Goal: Book appointment/travel/reservation

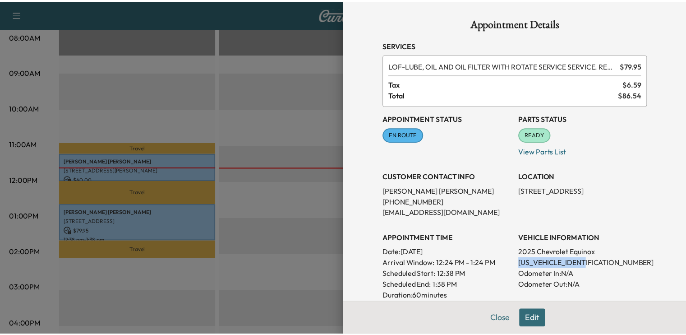
scroll to position [150, 0]
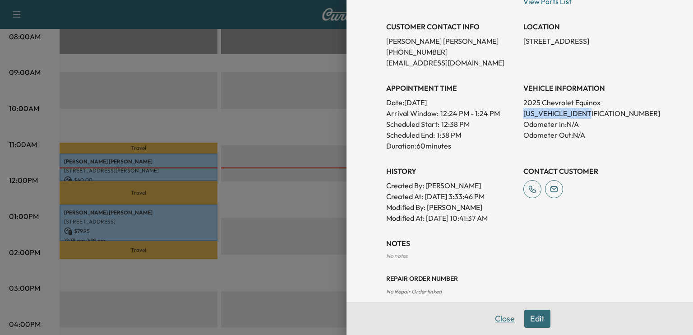
click at [492, 318] on button "Close" at bounding box center [505, 319] width 32 height 18
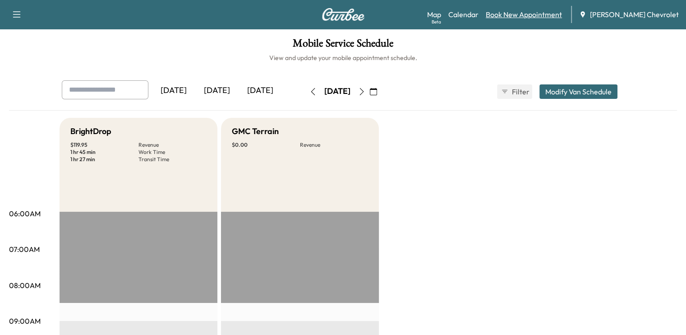
click at [542, 14] on link "Book New Appointment" at bounding box center [524, 14] width 76 height 11
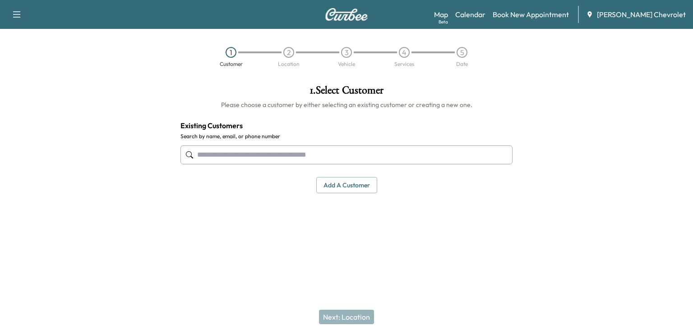
click at [324, 153] on input "text" at bounding box center [346, 154] width 332 height 19
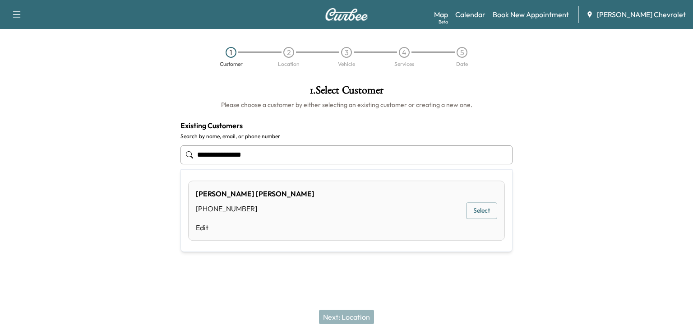
type input "**********"
drag, startPoint x: 476, startPoint y: 215, endPoint x: 473, endPoint y: 219, distance: 5.4
click at [473, 219] on button "Select" at bounding box center [481, 216] width 31 height 17
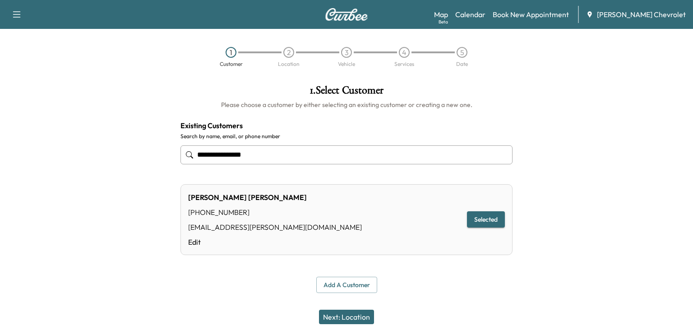
type input "**********"
click at [350, 314] on button "Next: Location" at bounding box center [346, 317] width 55 height 14
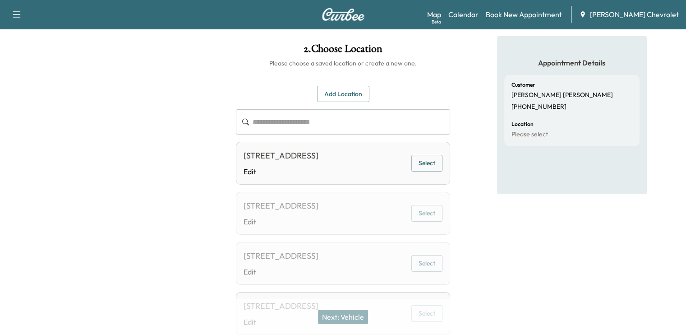
scroll to position [48, 0]
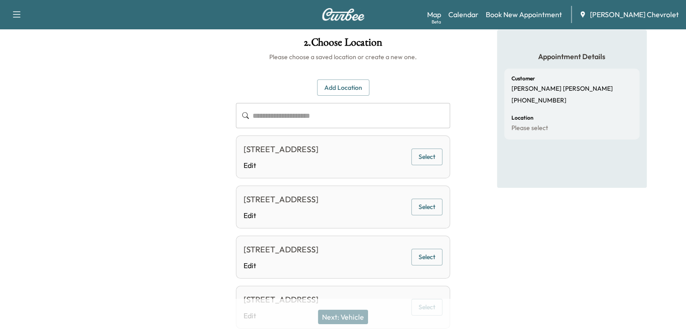
click at [423, 157] on button "Select" at bounding box center [427, 156] width 31 height 17
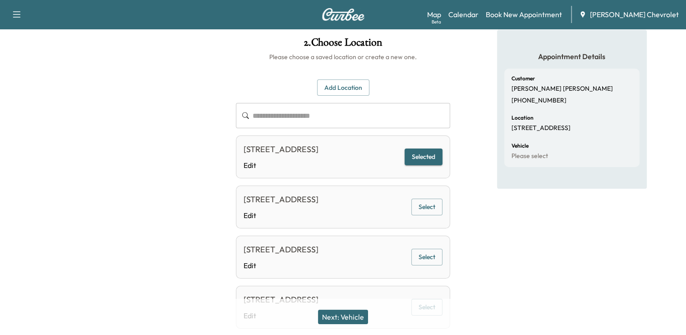
click at [344, 316] on button "Next: Vehicle" at bounding box center [343, 317] width 50 height 14
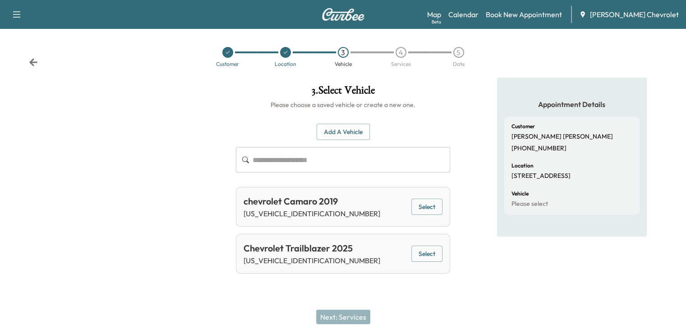
scroll to position [0, 0]
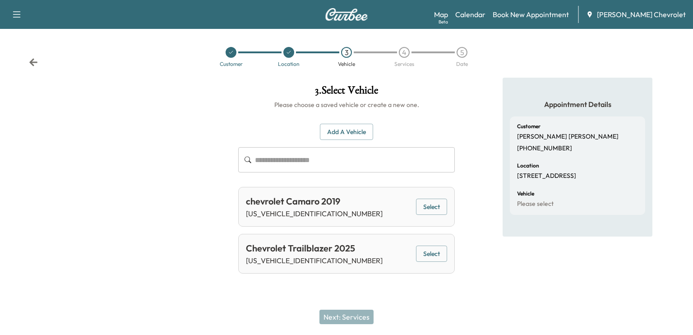
click at [435, 254] on button "Select" at bounding box center [431, 253] width 31 height 17
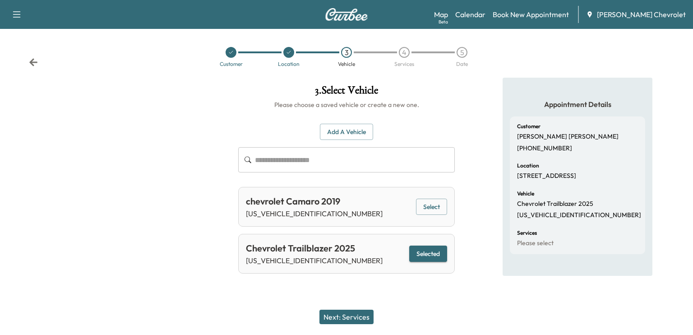
click at [356, 319] on button "Next: Services" at bounding box center [346, 317] width 54 height 14
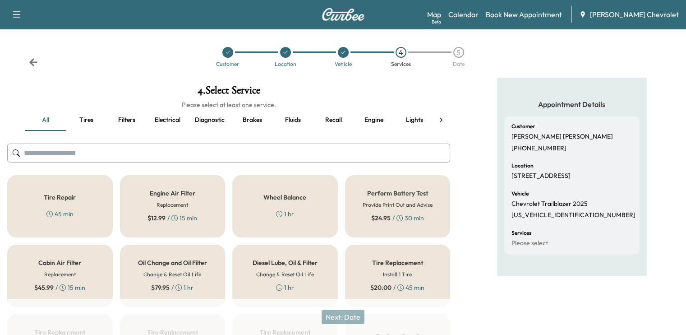
scroll to position [56, 0]
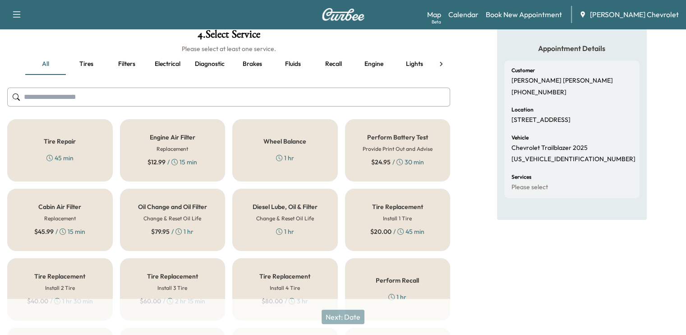
click at [53, 144] on h5 "Tire Repair" at bounding box center [60, 141] width 32 height 6
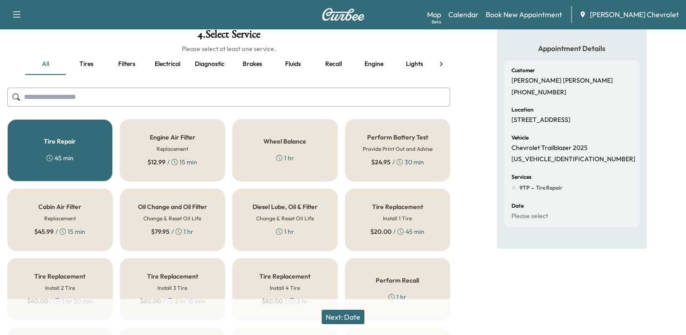
click at [344, 320] on button "Next: Date" at bounding box center [343, 317] width 43 height 14
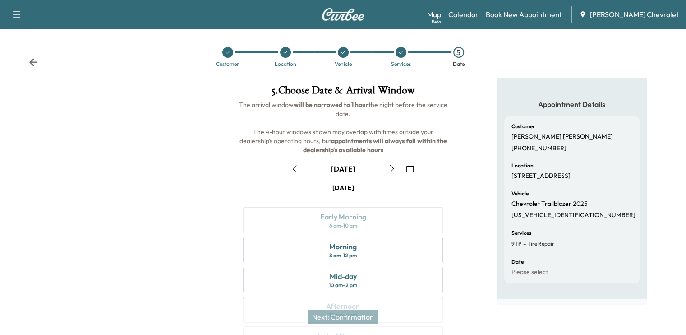
click at [296, 167] on icon "button" at bounding box center [294, 168] width 7 height 7
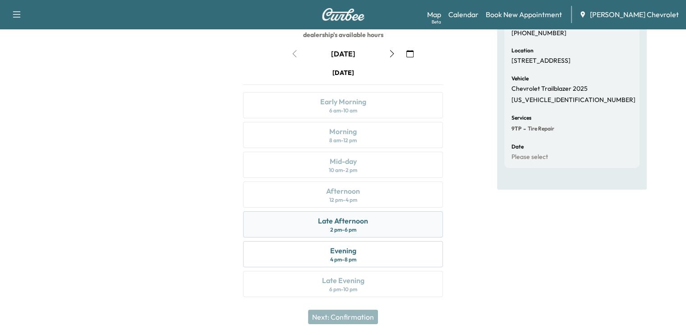
click at [366, 217] on div "Late Afternoon" at bounding box center [343, 220] width 50 height 11
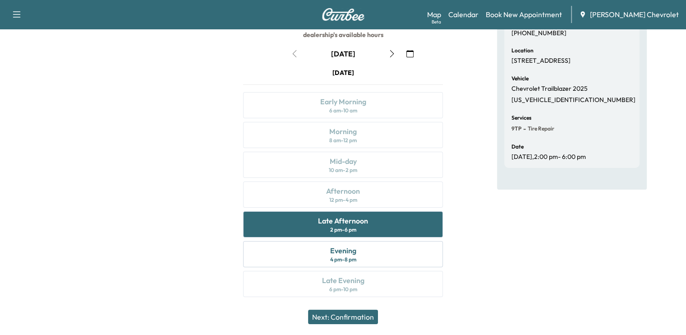
click at [355, 313] on button "Next: Confirmation" at bounding box center [343, 317] width 70 height 14
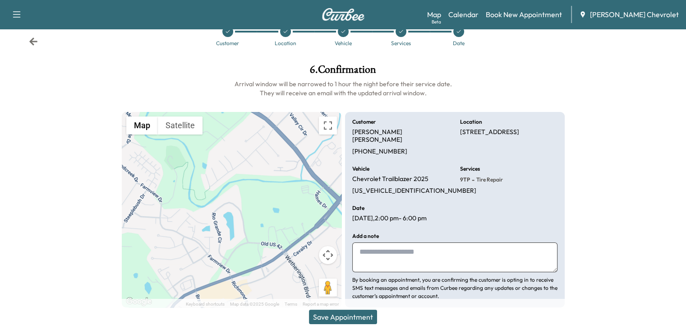
click at [342, 318] on button "Save Appointment" at bounding box center [343, 317] width 68 height 14
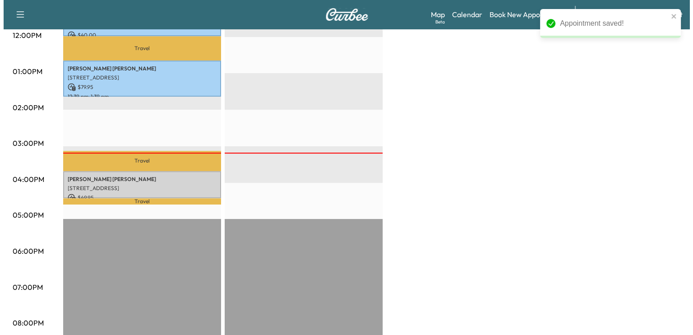
scroll to position [394, 0]
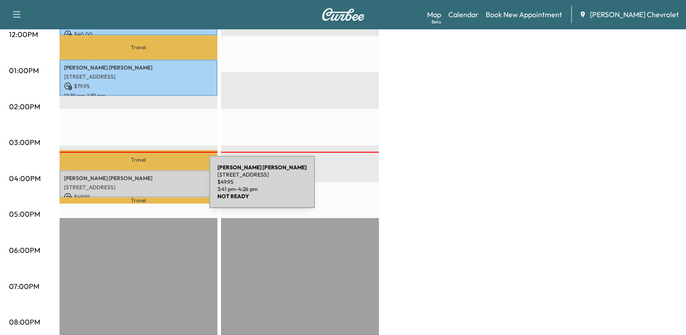
click at [147, 184] on p "[STREET_ADDRESS]" at bounding box center [138, 187] width 149 height 7
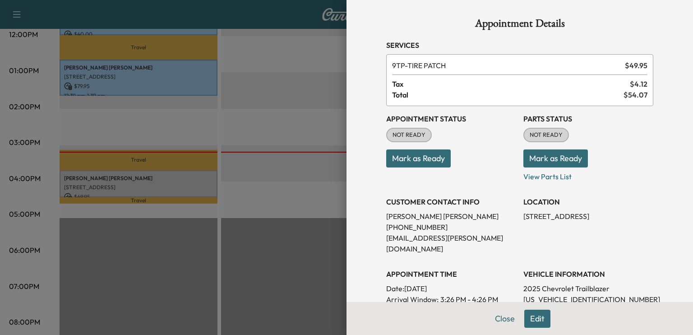
click at [574, 155] on button "Mark as Ready" at bounding box center [555, 158] width 65 height 18
click at [430, 161] on button "Mark as Ready" at bounding box center [418, 158] width 65 height 18
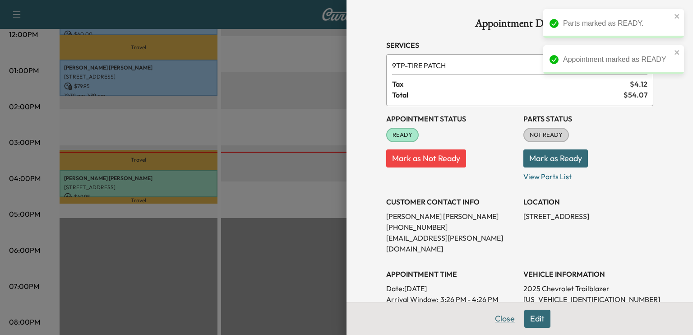
click at [493, 323] on button "Close" at bounding box center [505, 319] width 32 height 18
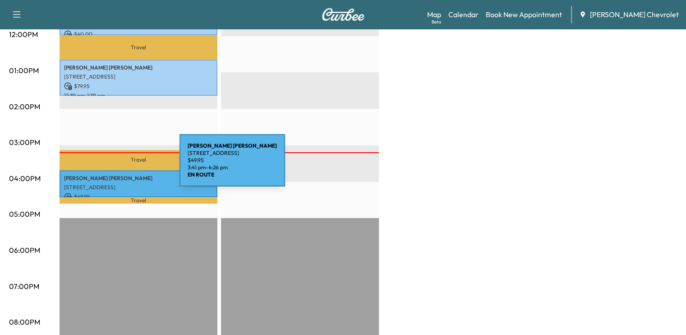
click at [119, 175] on p "[PERSON_NAME]" at bounding box center [138, 178] width 149 height 7
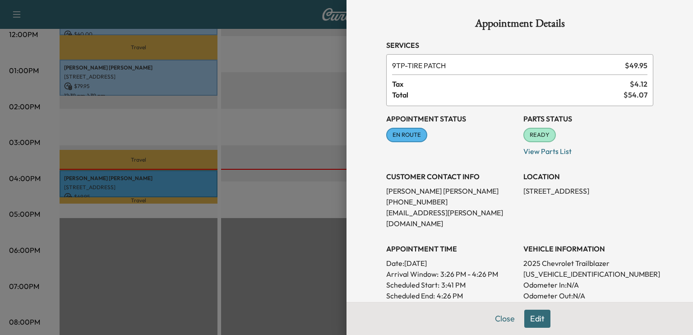
click at [532, 320] on button "Edit" at bounding box center [537, 319] width 26 height 18
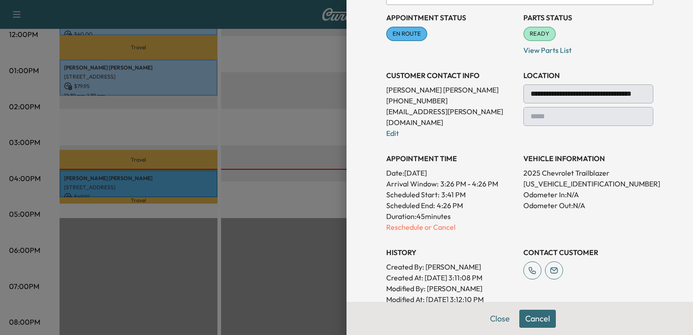
scroll to position [74, 0]
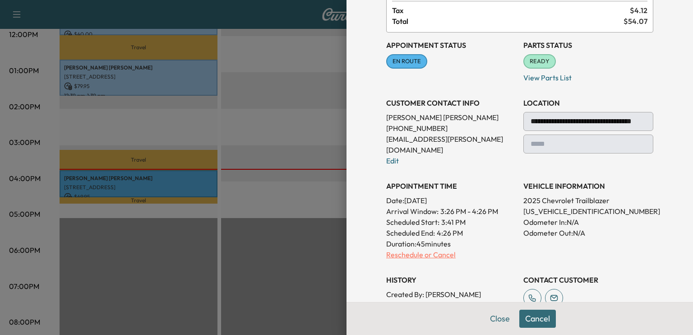
click at [405, 249] on p "Reschedule or Cancel" at bounding box center [451, 254] width 130 height 11
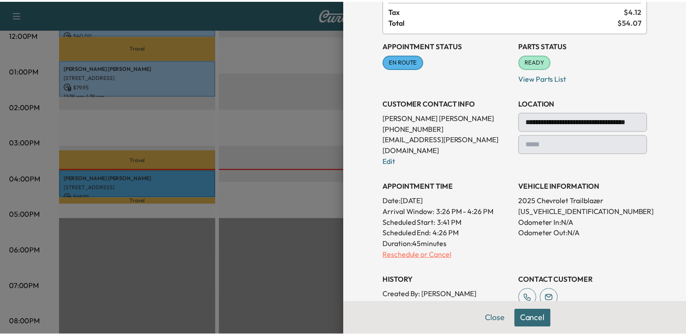
scroll to position [0, 0]
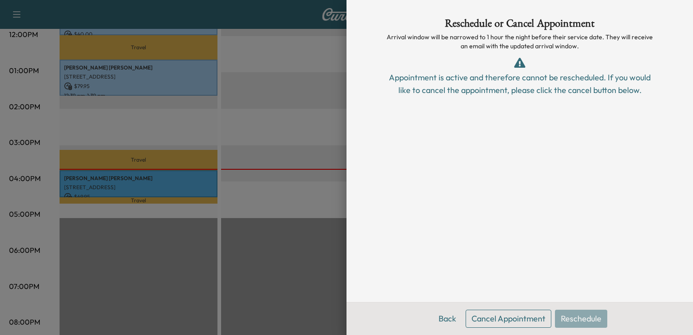
click at [519, 321] on button "Cancel Appointment" at bounding box center [509, 319] width 86 height 18
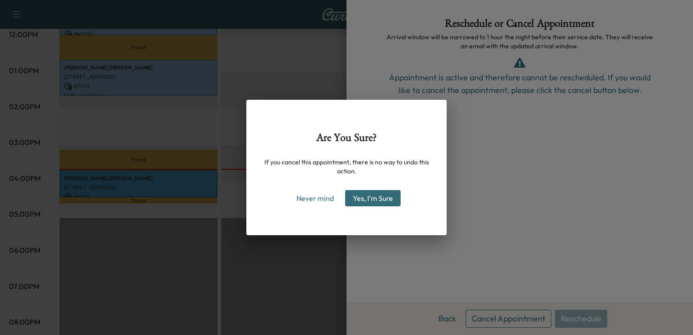
click at [382, 198] on button "Yes, I'm Sure" at bounding box center [373, 198] width 56 height 16
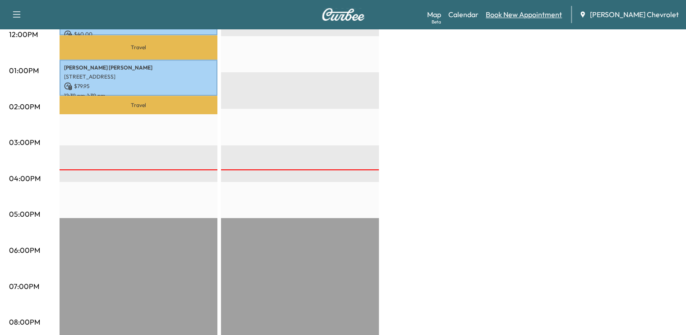
click at [514, 14] on link "Book New Appointment" at bounding box center [524, 14] width 76 height 11
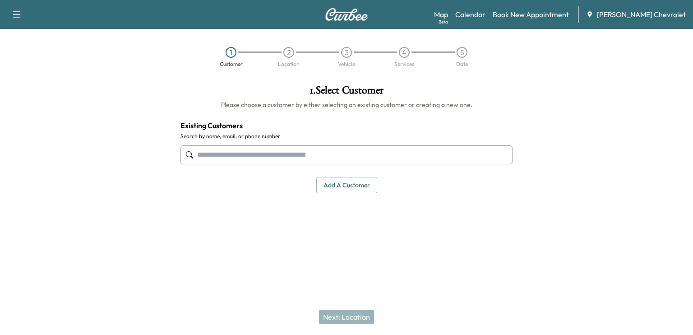
click at [343, 160] on input "text" at bounding box center [346, 154] width 332 height 19
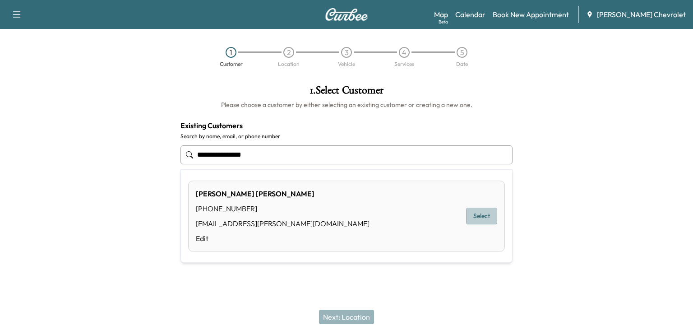
click at [478, 212] on button "Select" at bounding box center [481, 216] width 31 height 17
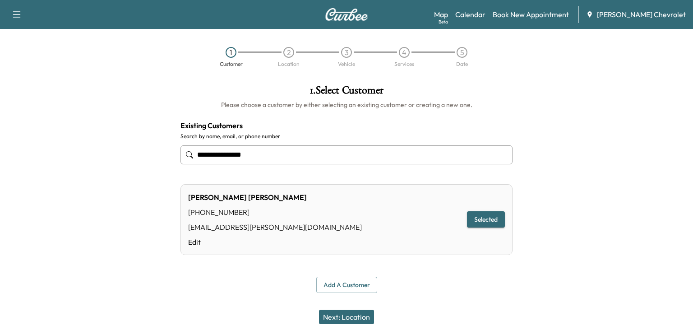
type input "**********"
click at [348, 321] on button "Next: Location" at bounding box center [346, 317] width 55 height 14
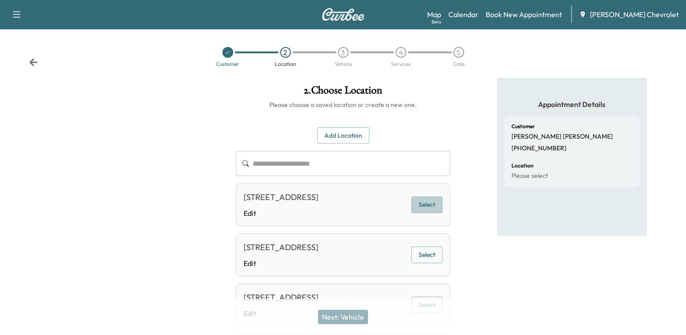
click at [438, 205] on button "Select" at bounding box center [427, 204] width 31 height 17
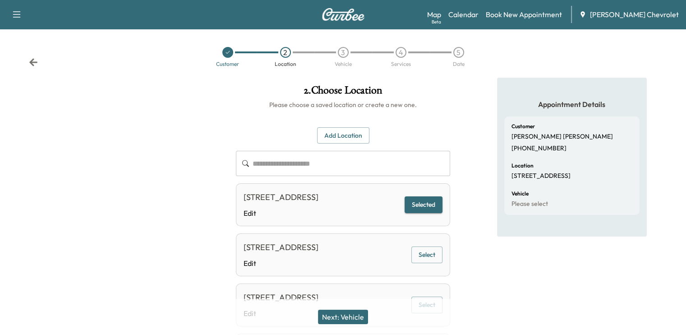
click at [352, 315] on button "Next: Vehicle" at bounding box center [343, 317] width 50 height 14
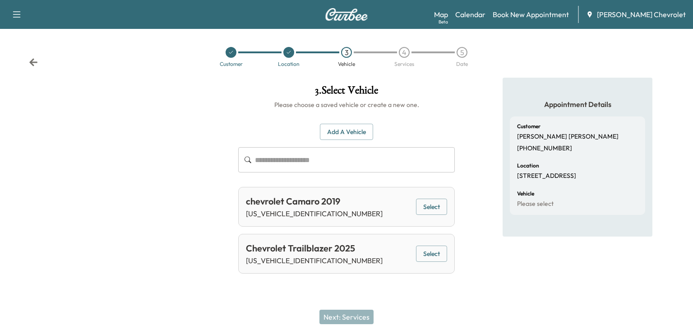
click at [451, 205] on div "chevrolet Camaro 2019 [US_VEHICLE_IDENTIFICATION_NUMBER] Select" at bounding box center [346, 207] width 217 height 40
click at [439, 205] on button "Select" at bounding box center [431, 207] width 31 height 17
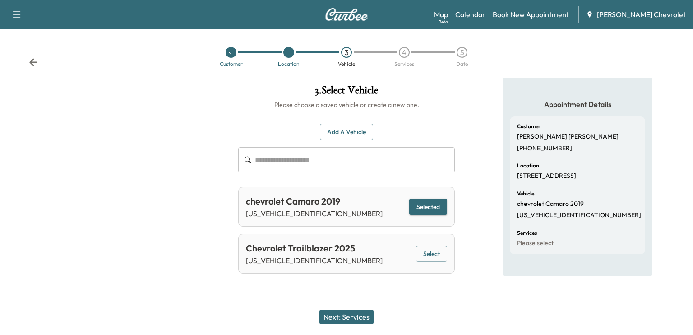
click at [347, 316] on button "Next: Services" at bounding box center [346, 317] width 54 height 14
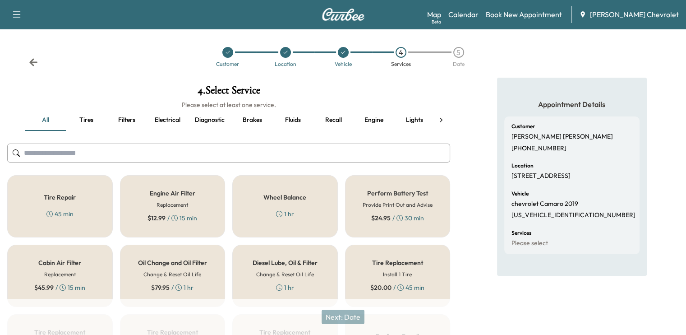
click at [49, 204] on div "Tire Repair 45 min" at bounding box center [60, 206] width 106 height 62
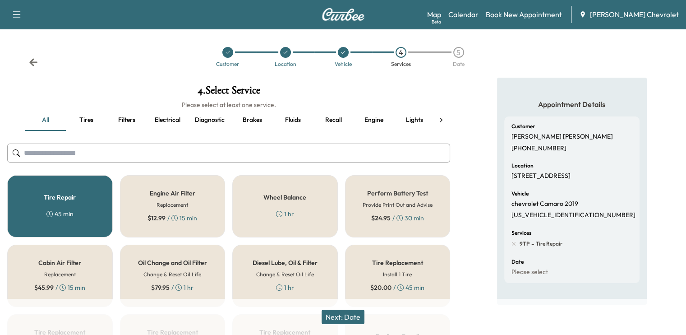
click at [356, 319] on button "Next: Date" at bounding box center [343, 317] width 43 height 14
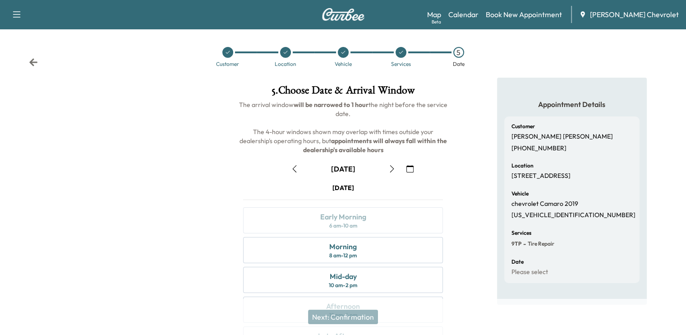
click at [292, 175] on button "button" at bounding box center [294, 169] width 15 height 14
click at [40, 60] on div "Customer Location Vehicle Services 5 Date" at bounding box center [343, 57] width 686 height 42
click at [36, 60] on icon at bounding box center [33, 62] width 9 height 9
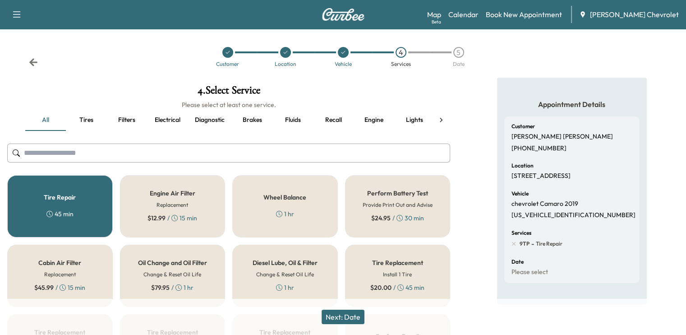
click at [44, 73] on div "Customer Location Vehicle 4 Services 5 Date" at bounding box center [343, 57] width 686 height 42
click at [35, 66] on icon at bounding box center [33, 62] width 9 height 9
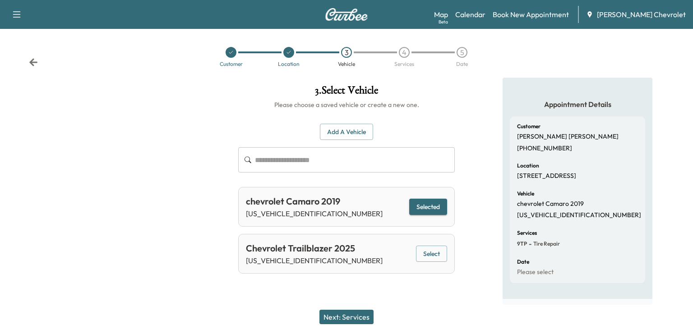
click at [35, 66] on icon at bounding box center [33, 62] width 9 height 9
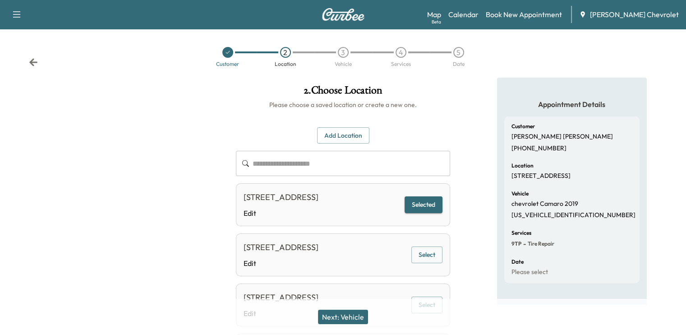
click at [35, 66] on icon at bounding box center [33, 62] width 9 height 9
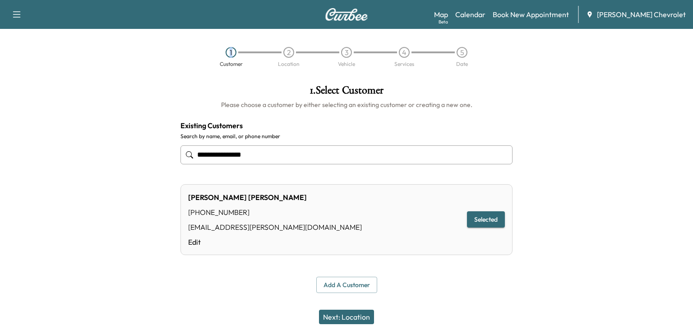
click at [35, 66] on div "1 Customer 2 Location 3 Vehicle 4 Services 5 Date" at bounding box center [346, 57] width 693 height 42
click at [35, 64] on div "1 Customer 2 Location 3 Vehicle 4 Services 5 Date" at bounding box center [346, 57] width 693 height 42
